Goal: Communication & Community: Answer question/provide support

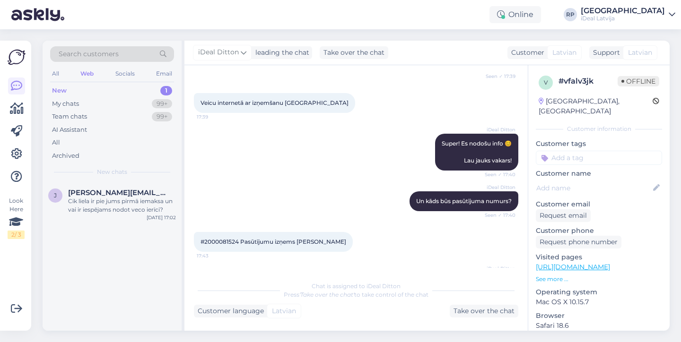
scroll to position [272, 0]
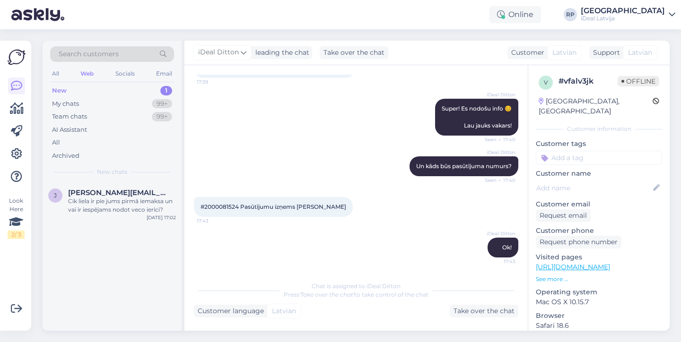
click at [138, 1] on div "Online RP [GEOGRAPHIC_DATA] iDeal [GEOGRAPHIC_DATA]" at bounding box center [340, 14] width 681 height 29
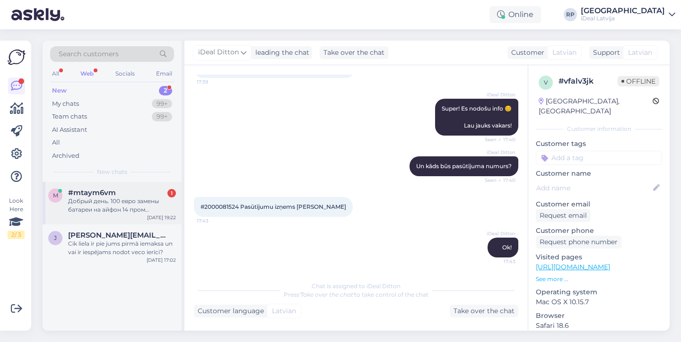
click at [142, 199] on div "Добрый день. 100 евро замены батареи на айфон 14 пром [PERSON_NAME]. Это оригин…" at bounding box center [122, 205] width 108 height 17
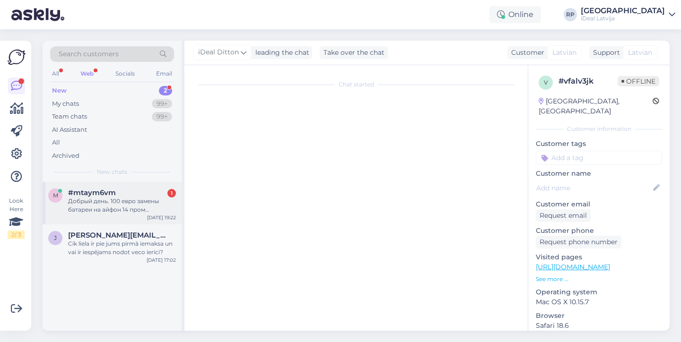
scroll to position [0, 0]
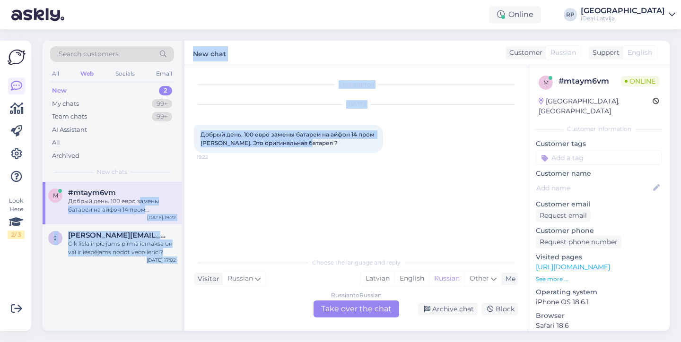
drag, startPoint x: 142, startPoint y: 199, endPoint x: 363, endPoint y: 209, distance: 221.9
click at [363, 209] on div "Search customers All Web Socials Email New 2 My chats 99+ Team chats 99+ AI Ass…" at bounding box center [356, 186] width 627 height 290
click at [367, 210] on div "Chat started [DATE] Добрый день. 100 евро замены батареи на айфон 14 пром [PERS…" at bounding box center [360, 160] width 333 height 170
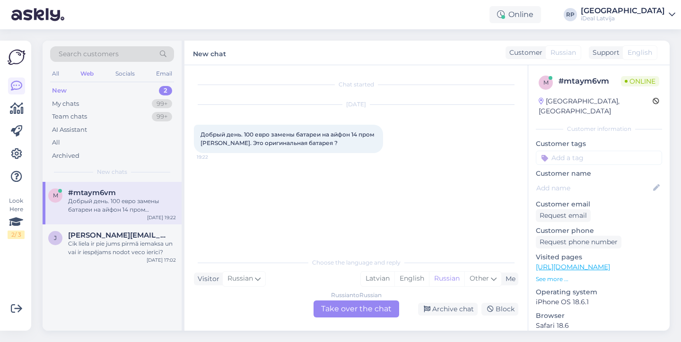
click at [651, 52] on span "English" at bounding box center [639, 53] width 25 height 10
click at [349, 304] on div "Russian to Russian Take over the chat" at bounding box center [356, 309] width 86 height 17
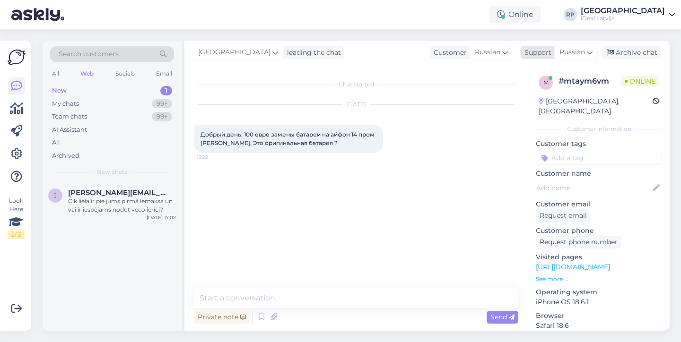
click at [587, 55] on icon at bounding box center [590, 52] width 6 height 10
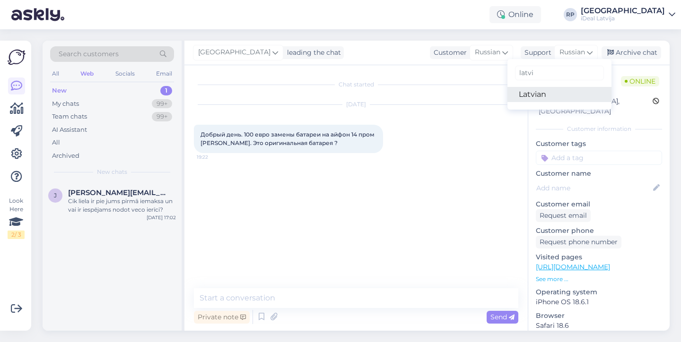
type input "latvi"
click at [544, 98] on link "Latvian" at bounding box center [559, 94] width 104 height 15
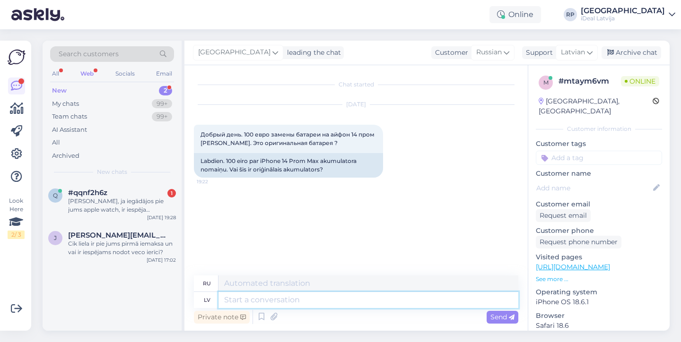
click at [243, 297] on textarea at bounding box center [368, 300] width 300 height 16
click at [139, 197] on div "[PERSON_NAME], ja iegādājos pie jums apple watch, ir iespēja [PERSON_NAME] uzli…" at bounding box center [122, 205] width 108 height 17
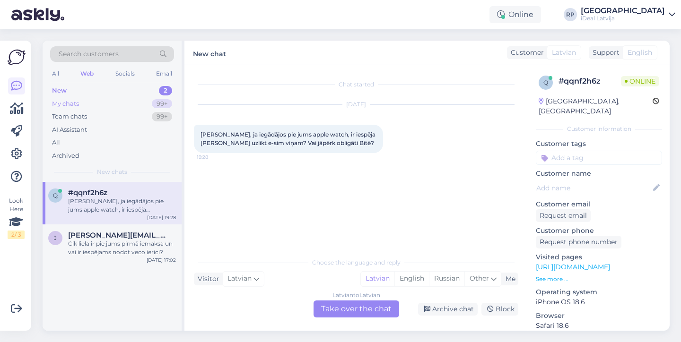
click at [76, 102] on div "My chats" at bounding box center [65, 103] width 27 height 9
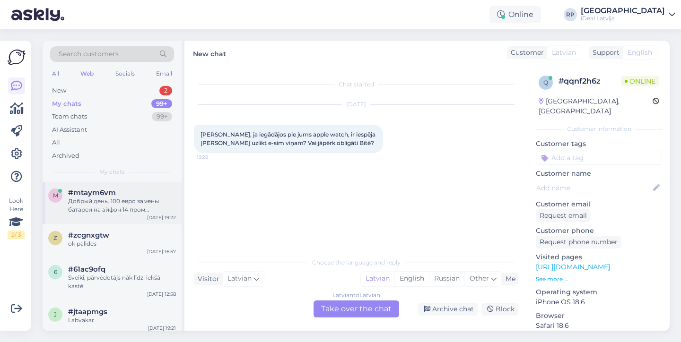
click at [135, 194] on div "#mtaym6vm" at bounding box center [122, 193] width 108 height 9
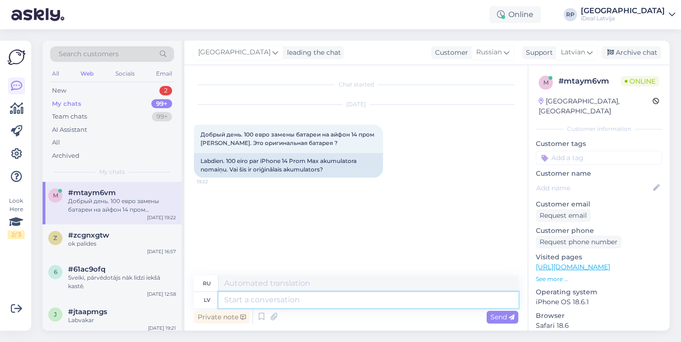
click at [311, 302] on textarea at bounding box center [368, 300] width 300 height 16
type textarea "Labdien,"
type textarea "Привет,"
type textarea "Labdien, jā"
type textarea "Привет, да."
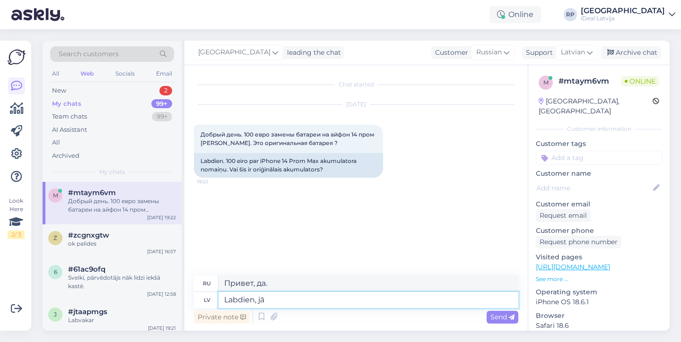
type textarea "Labdien, jā 1"
type textarea "Здравствуйте, да 1"
type textarea "Labdien, jā"
type textarea "Привет, да."
type textarea "Labdien, jā Iphone 1"
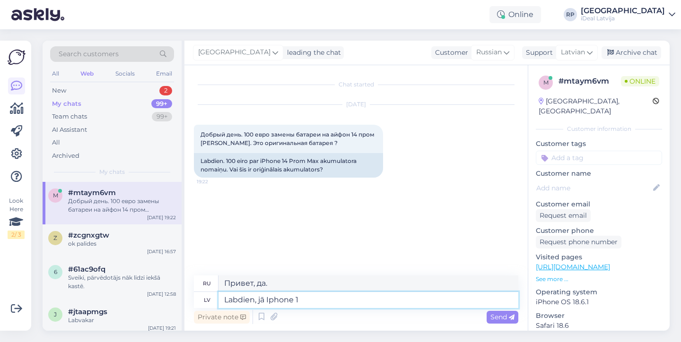
type textarea "Привет, да, iPhone"
type textarea "Labdien, jā Iphone 14"
type textarea "Здравствуйте, да, iPhone 14"
type textarea "Labdien, jā Iphone 14 Pro"
type textarea "Здравствуйте, да, iPhone 14 Pro"
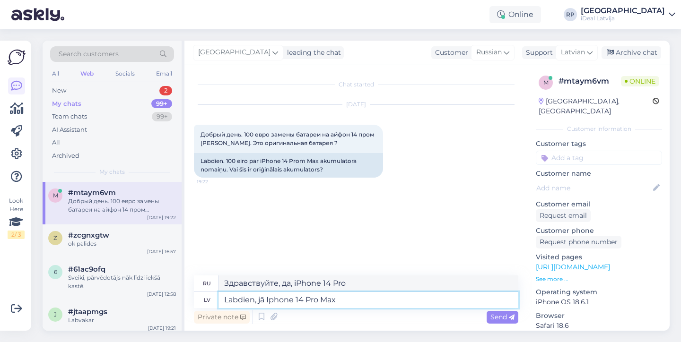
type textarea "Labdien, jā Iphone 14 Pro Max"
type textarea "Здравствуйте, да, iPhone 14 Pro Max."
type textarea "Labdien, jā Iphone 14 Pro Max"
type textarea "Здравствуйте, да, iPhone 14 Pro Max."
type textarea "Labdien, jā Iphone 14 Pr"
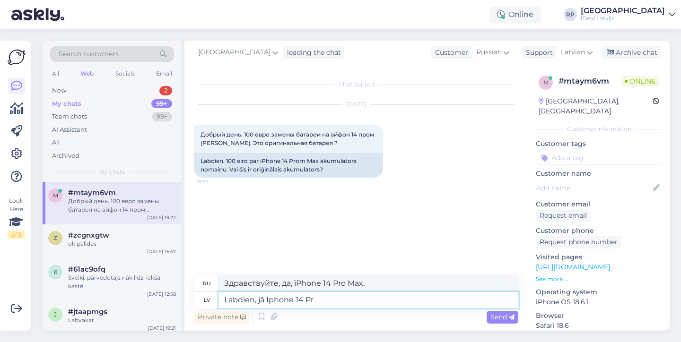
type textarea "Здравствуйте, да, iPhone 14 Pro"
type textarea "Labdien, jā Iphone 1"
type textarea "Здравствуйте, да, iPhone 14"
type textarea "Labdien, jā Ipho"
type textarea "Привет, да, iPhone"
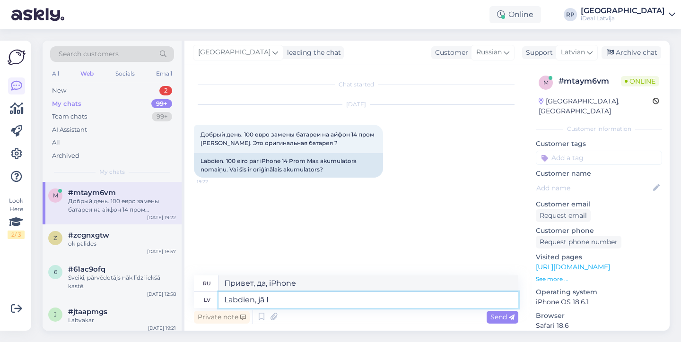
type textarea "Labdien, jā"
type textarea "Привет, да."
type textarea "Labdien,"
type textarea "Привет,"
type textarea "Labdien, Jā"
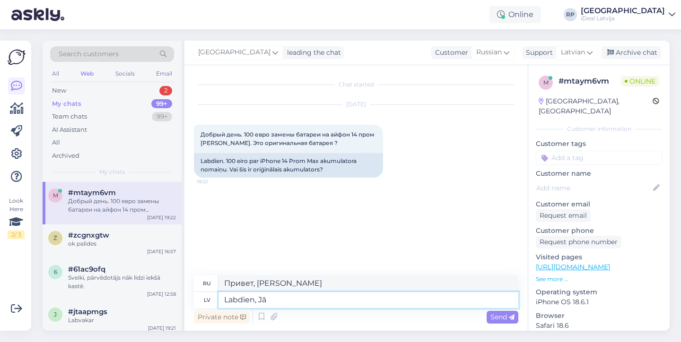
type textarea "Привет, да"
type textarea "Labdien, Jā,"
type textarea "Здравствуйте, да,"
type textarea "Labdien, Jā, protams"
type textarea "Здравствуйте, да, конечно."
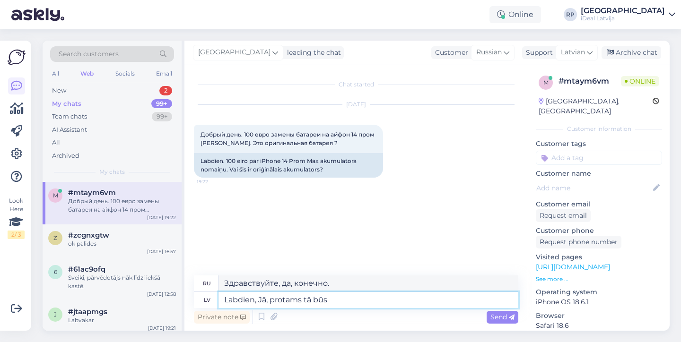
type textarea "Labdien, Jā, protams tā būs"
type textarea "Здравствуйте, да, конечно, так и будет."
type textarea "Labdien, Jā, protams tā būs orģ"
type textarea "Здравствуйте, да, конечно, это будет органическое блюдо."
type textarea "Labdien, Jā, protams tā būs orģinālā"
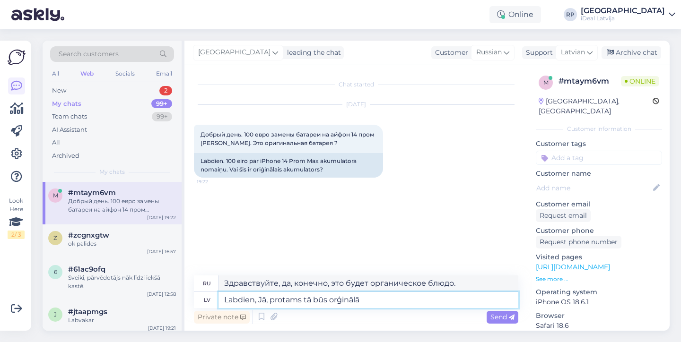
type textarea "Здравствуйте, да, конечно, это будет оригинал."
type textarea "Labdien, Jā, protams tā būs orģinālā baterija"
type textarea "Здравствуйте, да, конечно, это будет оригинальный аккумулятор."
type textarea "Labdien, Jā, protams tā būs orģinālā baterija."
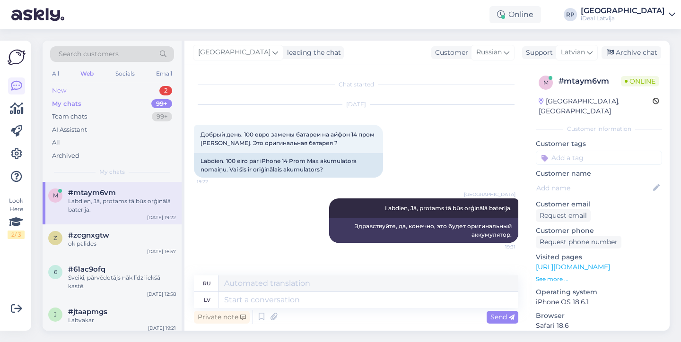
click at [105, 90] on div "New 2" at bounding box center [112, 90] width 124 height 13
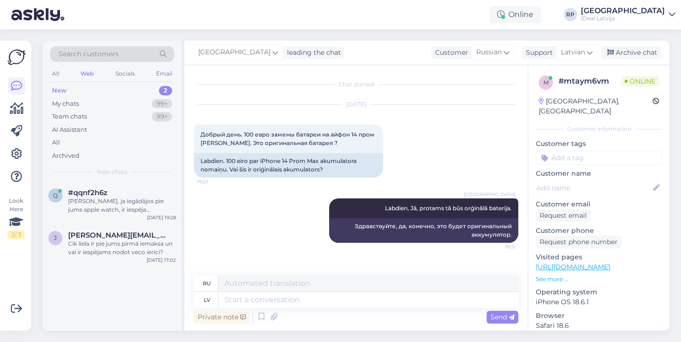
click at [133, 171] on div "New chats" at bounding box center [112, 172] width 124 height 9
click at [148, 209] on div "[PERSON_NAME], ja iegādājos pie jums apple watch, ir iespēja [PERSON_NAME] uzli…" at bounding box center [122, 205] width 108 height 17
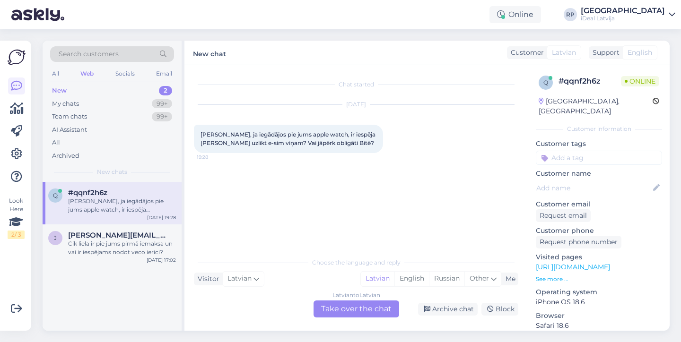
click at [340, 310] on div "Latvian to Latvian Take over the chat" at bounding box center [356, 309] width 86 height 17
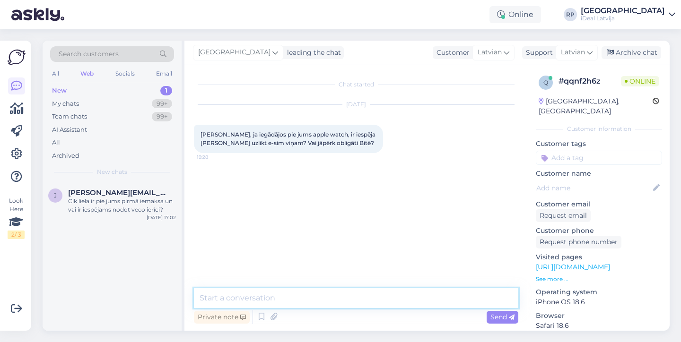
click at [251, 299] on textarea at bounding box center [356, 298] width 324 height 20
type textarea "Sveiki!"
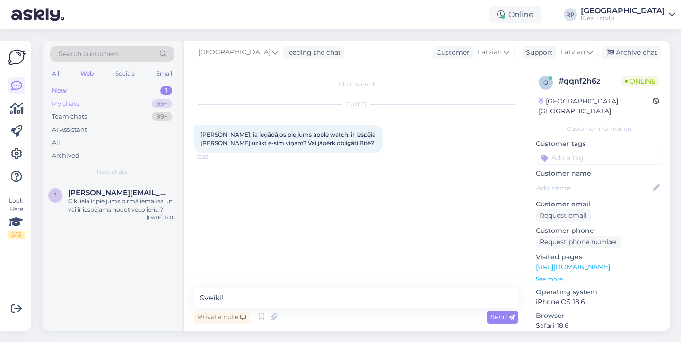
click at [133, 103] on div "My chats 99+" at bounding box center [112, 103] width 124 height 13
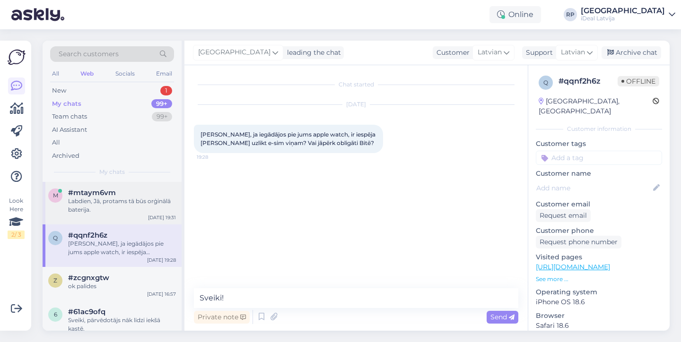
click at [103, 209] on div "Labdien, Jā, protams tā būs orģinālā baterija." at bounding box center [122, 205] width 108 height 17
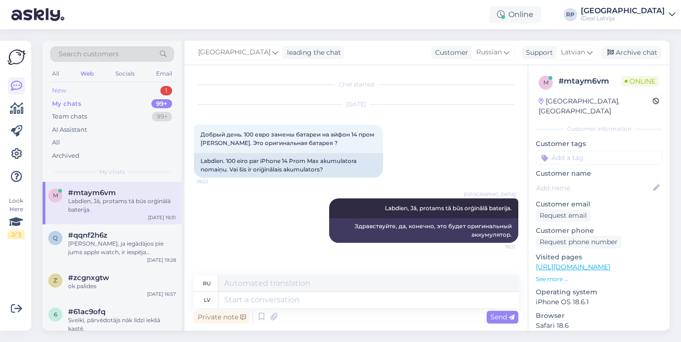
click at [79, 91] on div "New 1" at bounding box center [112, 90] width 124 height 13
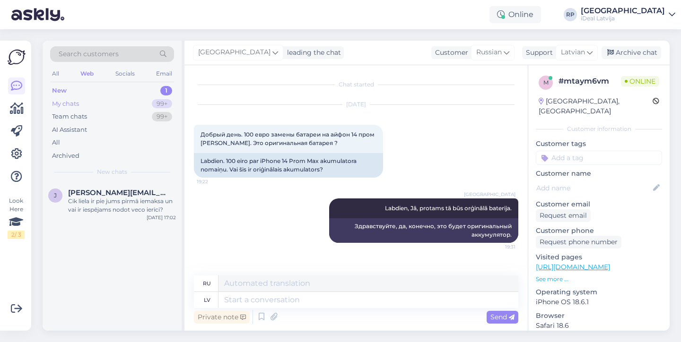
click at [80, 106] on div "My chats 99+" at bounding box center [112, 103] width 124 height 13
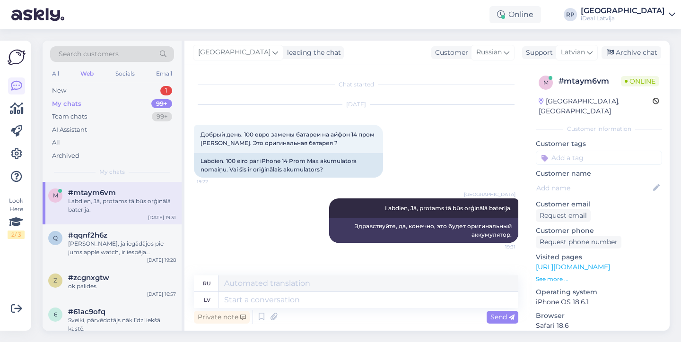
click at [90, 206] on div "Labdien, Jā, protams tā būs orģinālā baterija." at bounding box center [122, 205] width 108 height 17
click at [95, 237] on span "#qqnf2h6z" at bounding box center [87, 235] width 39 height 9
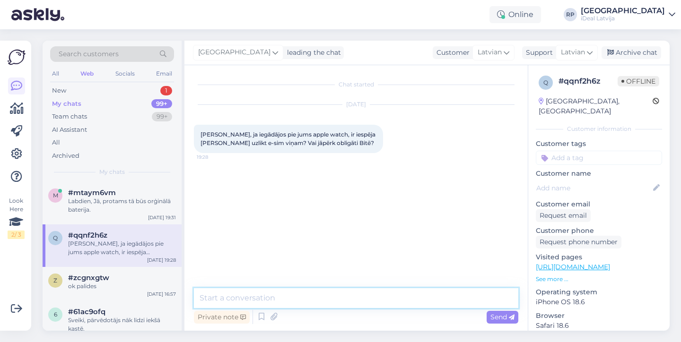
click at [279, 295] on textarea at bounding box center [356, 298] width 324 height 20
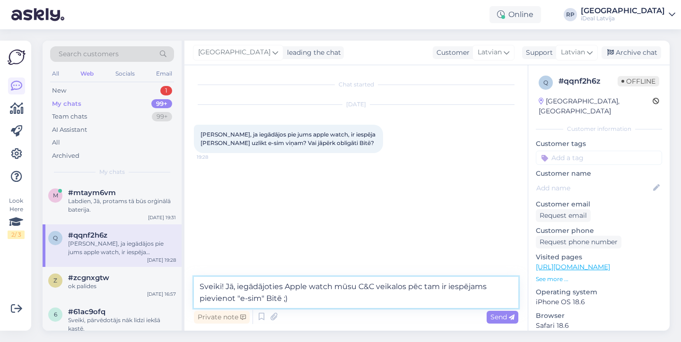
type textarea "Sveiki! Jā, iegādājoties Apple watch mūsu C&C veikalos pēc tam ir iespējams pie…"
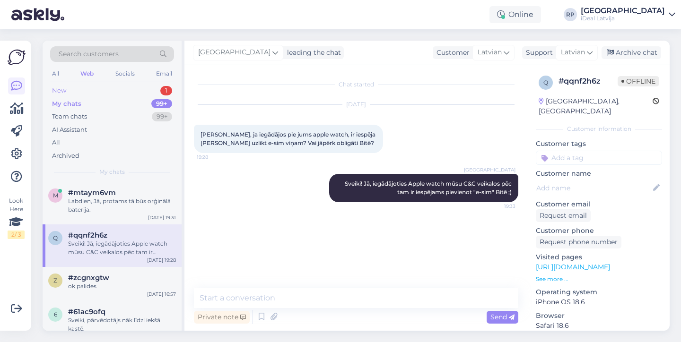
click at [95, 92] on div "New 1" at bounding box center [112, 90] width 124 height 13
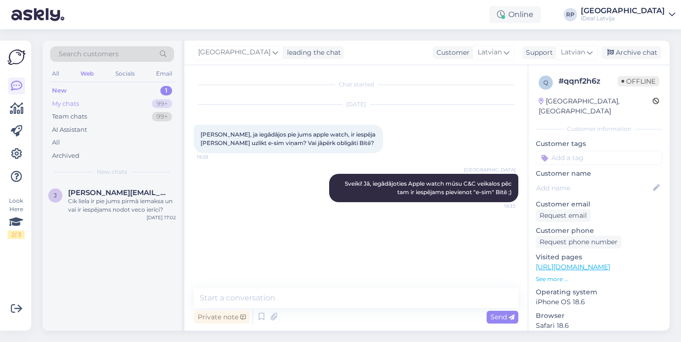
click at [89, 98] on div "My chats 99+" at bounding box center [112, 103] width 124 height 13
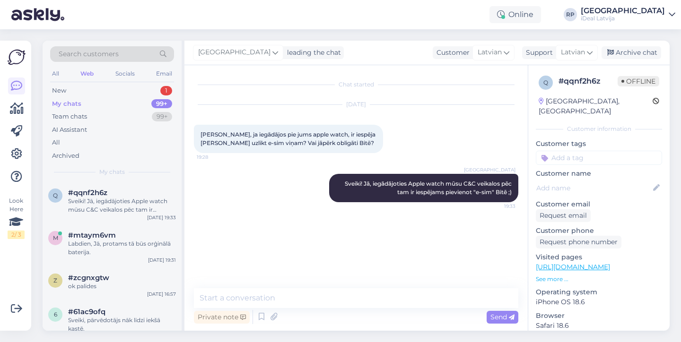
click at [117, 84] on div "Search customers All Web Socials Email New 1 My chats 99+ Team chats 99+ AI Ass…" at bounding box center [112, 111] width 139 height 141
click at [113, 88] on div "New 1" at bounding box center [112, 90] width 124 height 13
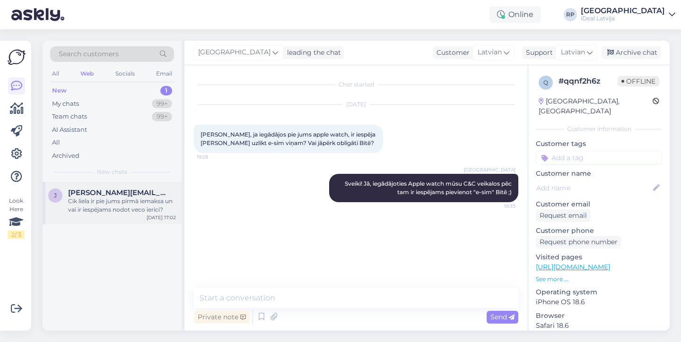
click at [112, 211] on div "Cik liela ir pie jums pirmā iemaksa un vai ir iespējams nodot veco ierīci?" at bounding box center [122, 205] width 108 height 17
click at [106, 91] on div "New 1" at bounding box center [112, 90] width 124 height 13
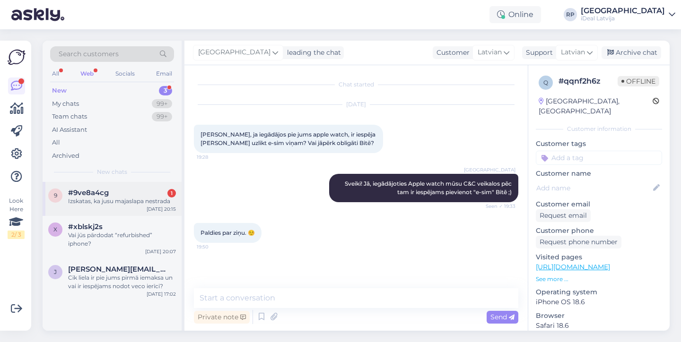
click at [130, 199] on div "Izskatas, ka jusu majaslapa nestrada" at bounding box center [122, 201] width 108 height 9
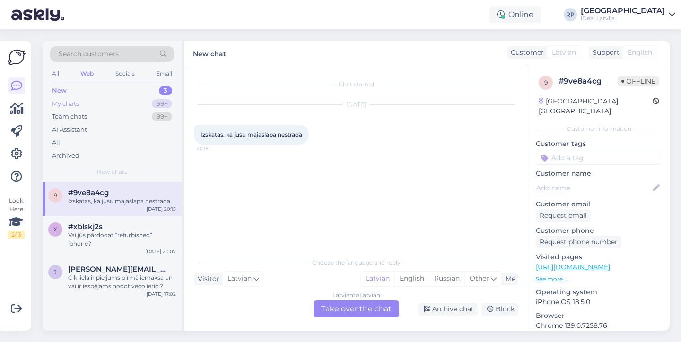
click at [85, 102] on div "My chats 99+" at bounding box center [112, 103] width 124 height 13
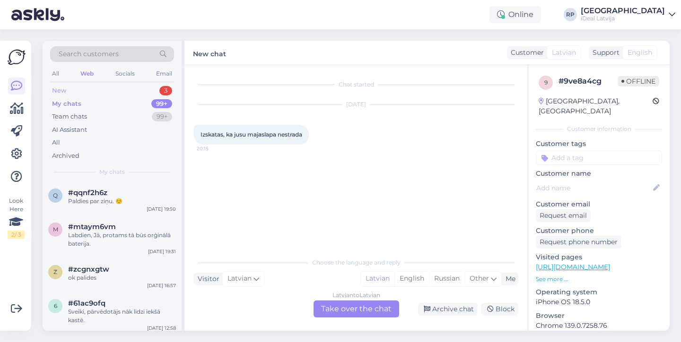
click at [87, 94] on div "New 3" at bounding box center [112, 90] width 124 height 13
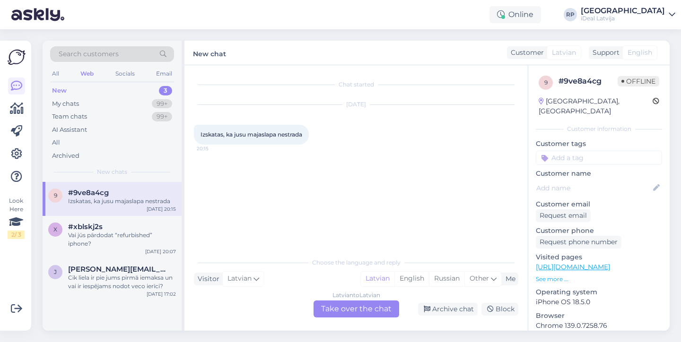
click at [610, 263] on link "[URL][DOMAIN_NAME]" at bounding box center [572, 267] width 74 height 9
